Goal: Information Seeking & Learning: Learn about a topic

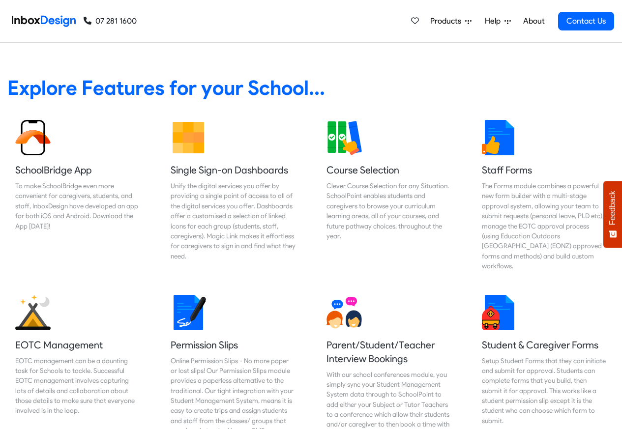
scroll to position [413, 0]
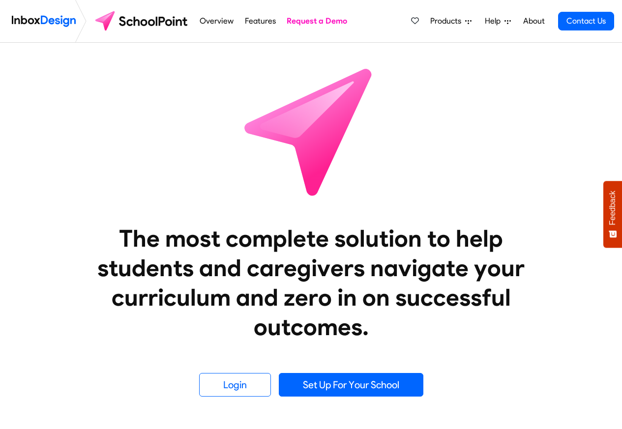
click at [245, 22] on link "Features" at bounding box center [260, 21] width 36 height 20
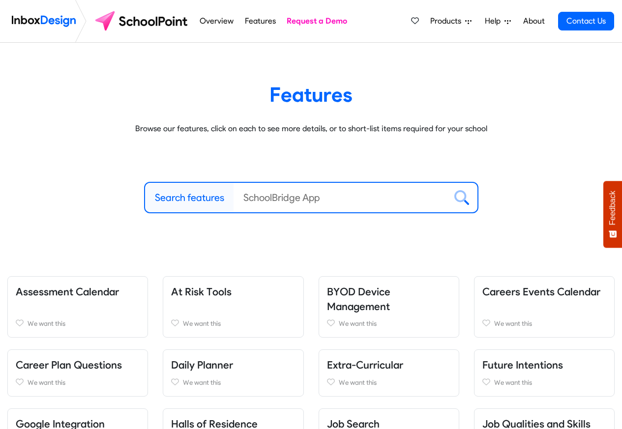
click at [207, 197] on label "Search features" at bounding box center [189, 197] width 69 height 15
click at [233, 197] on input "Search features" at bounding box center [339, 197] width 213 height 29
paste input "bespoke"
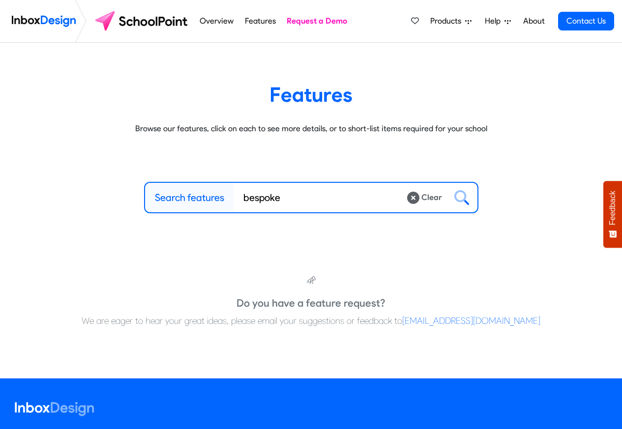
type input "bespoke"
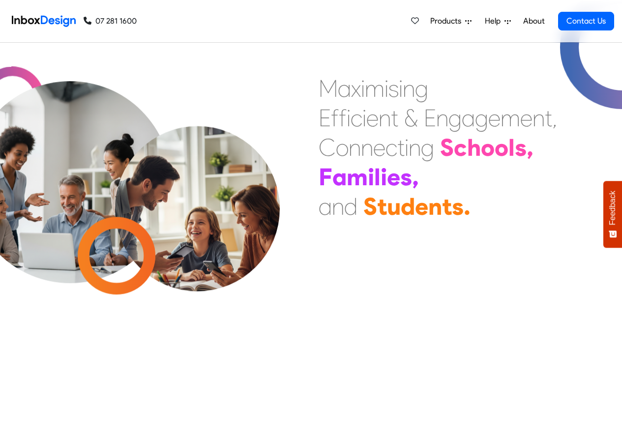
scroll to position [236, 0]
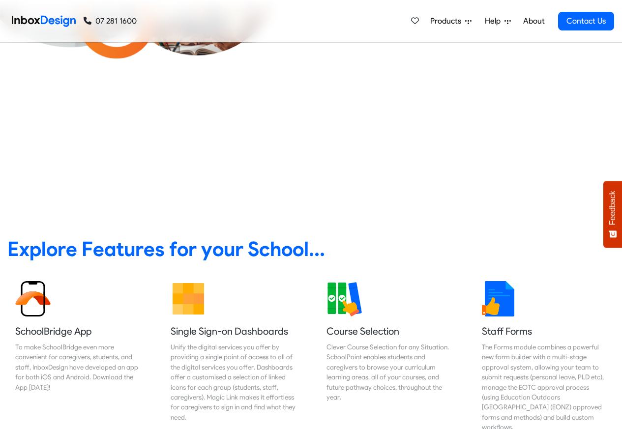
click at [207, 22] on div "Products Mobile APP Pricing Free Webinars & Training Browse all Features Login …" at bounding box center [375, 21] width 477 height 42
click at [203, 22] on div "Products Mobile APP Pricing Free Webinars & Training Browse all Features Login …" at bounding box center [375, 21] width 477 height 42
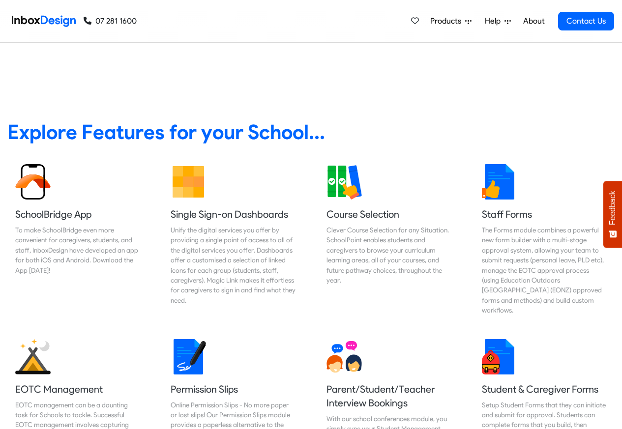
scroll to position [354, 0]
